Goal: Transaction & Acquisition: Purchase product/service

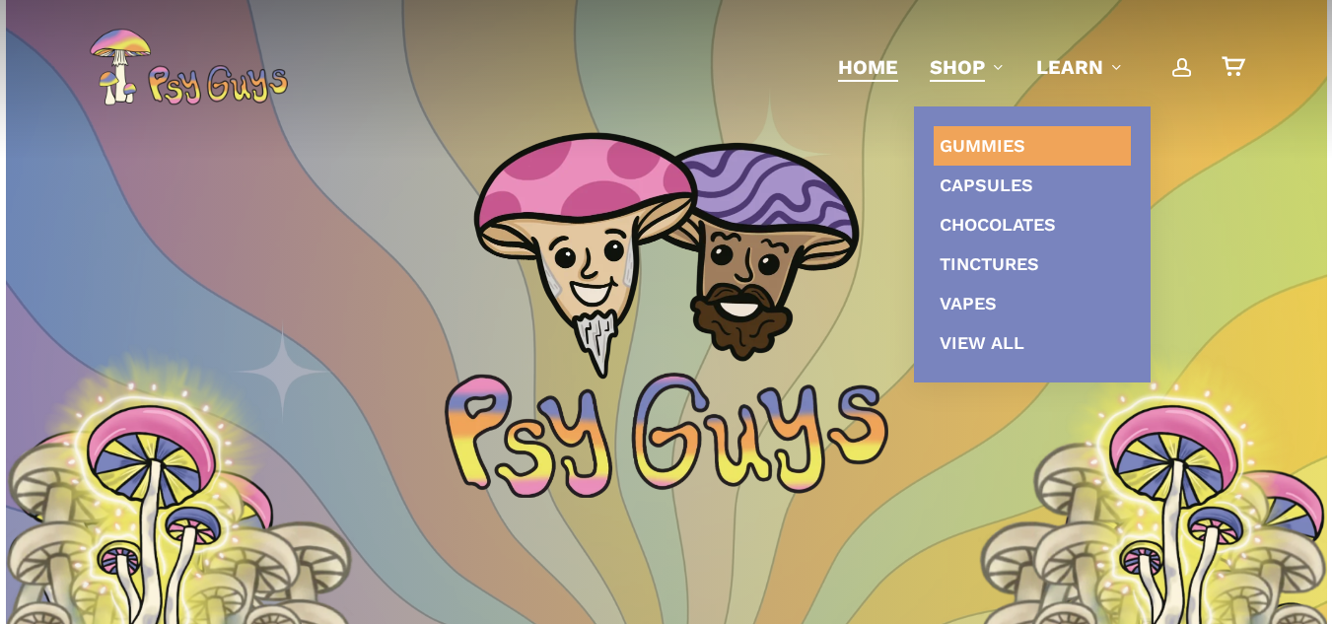
click at [976, 144] on span "Gummies" at bounding box center [983, 145] width 86 height 21
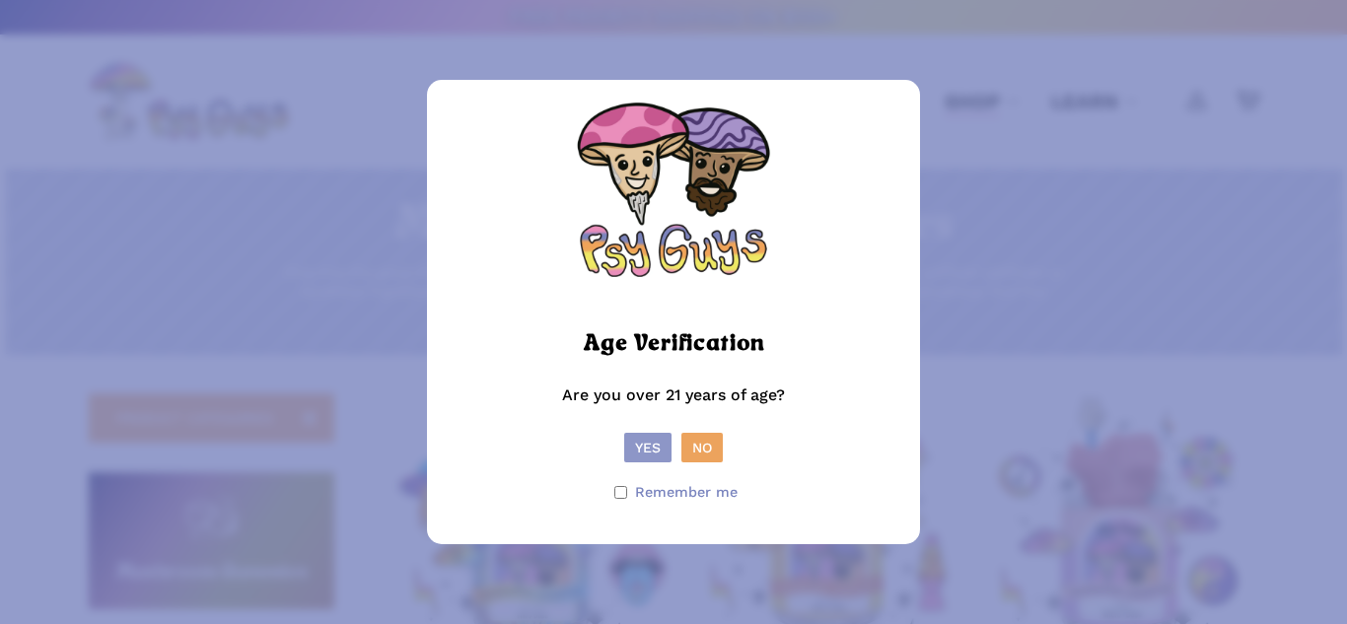
click at [630, 448] on button "Yes" at bounding box center [647, 448] width 47 height 30
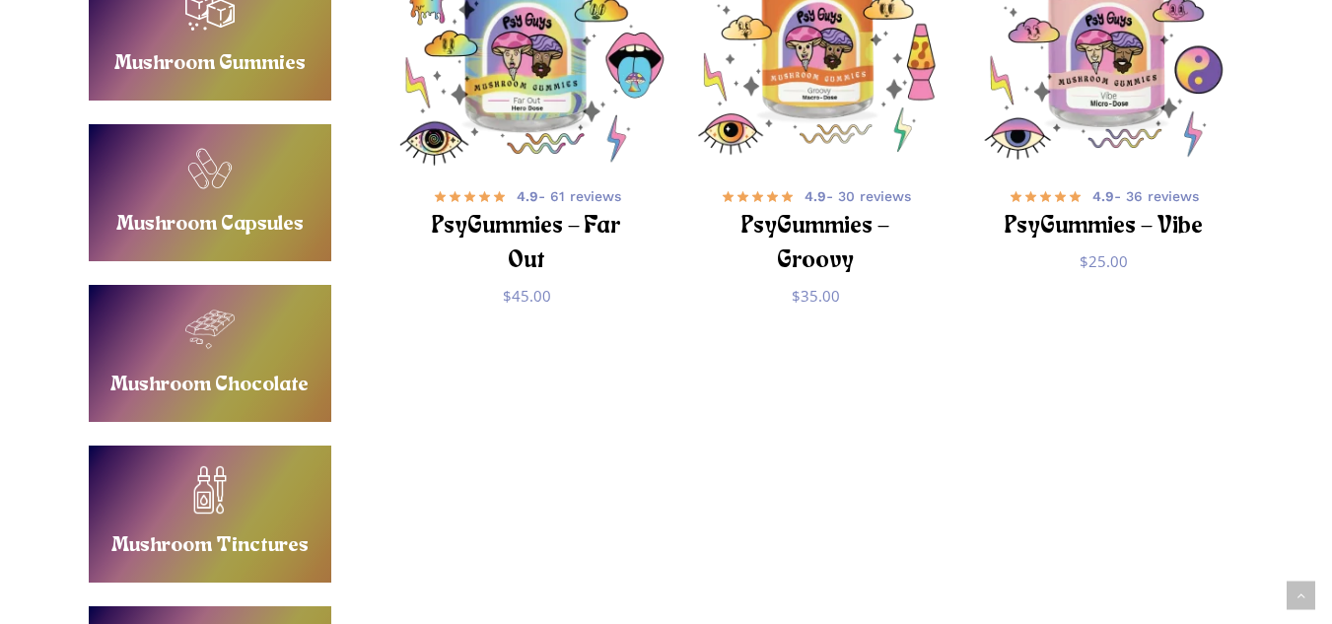
scroll to position [394, 0]
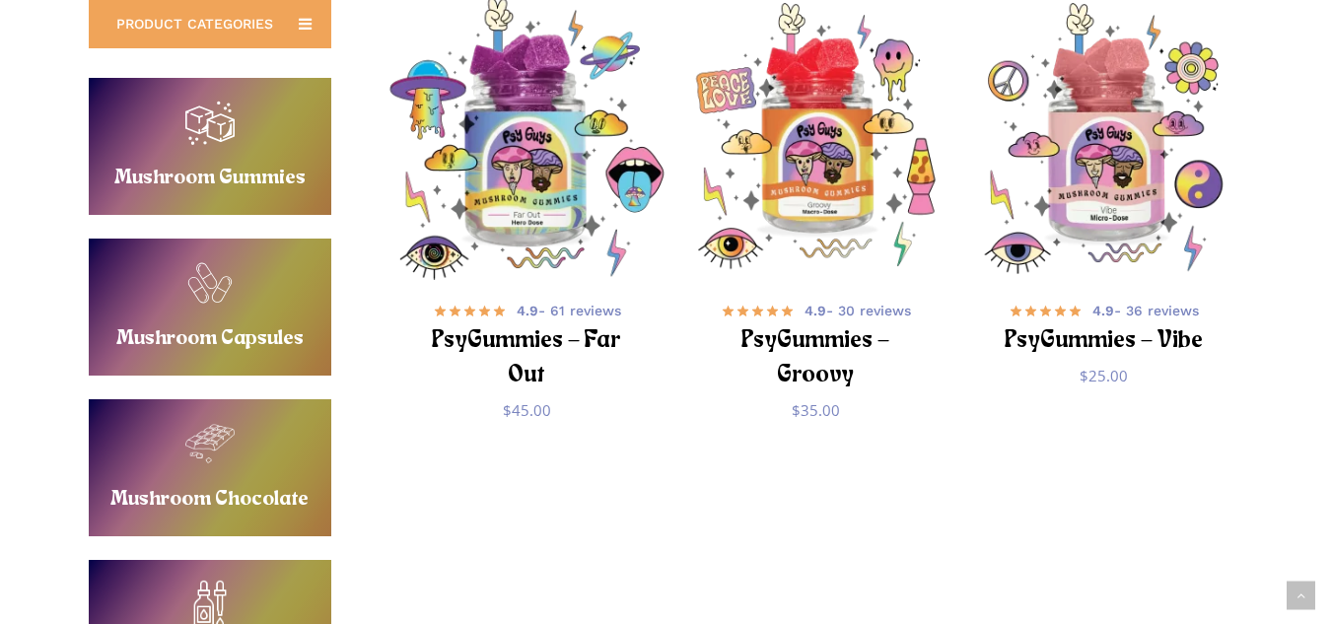
click at [549, 234] on img "PsyGummies - Far Out" at bounding box center [527, 138] width 282 height 282
